Goal: Navigation & Orientation: Find specific page/section

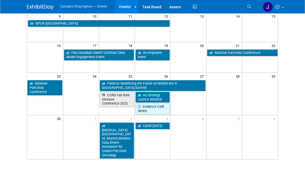
scroll to position [84, 0]
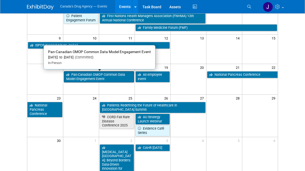
click at [92, 73] on link "Pan-Canadian OMOP Common Data Model Engagement Event" at bounding box center [99, 76] width 70 height 11
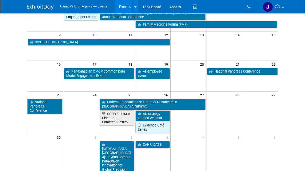
scroll to position [86, 0]
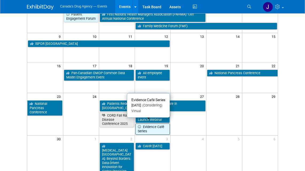
click at [143, 126] on link "Evidence Café Series" at bounding box center [152, 128] width 34 height 11
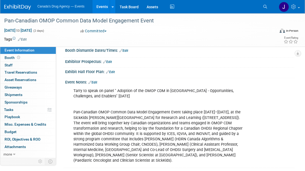
scroll to position [113, 0]
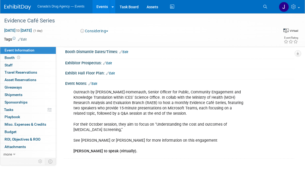
scroll to position [74, 0]
